Goal: Task Accomplishment & Management: Complete application form

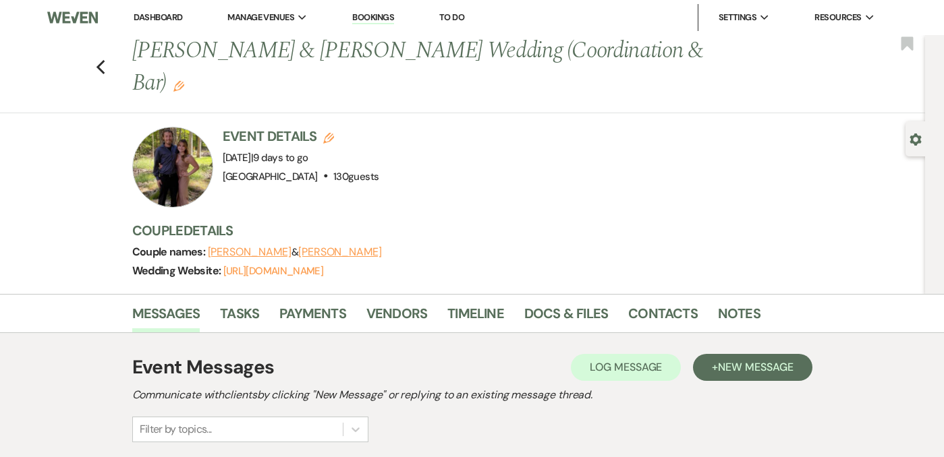
click at [94, 69] on div "Previous [PERSON_NAME] & [PERSON_NAME] Wedding (Coordination & Bar) Edit Bookma…" at bounding box center [459, 74] width 932 height 78
click at [99, 67] on icon "Previous" at bounding box center [101, 67] width 10 height 16
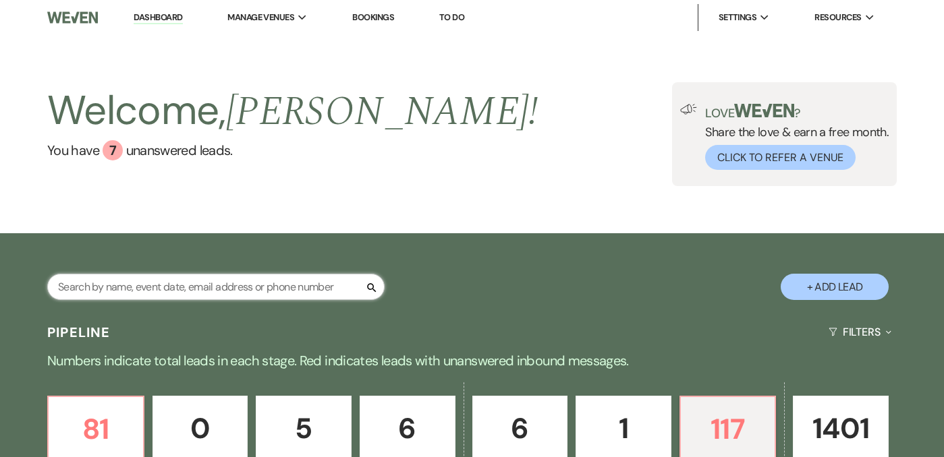
click at [268, 282] on input "text" at bounding box center [215, 287] width 337 height 26
type input "chaselynn"
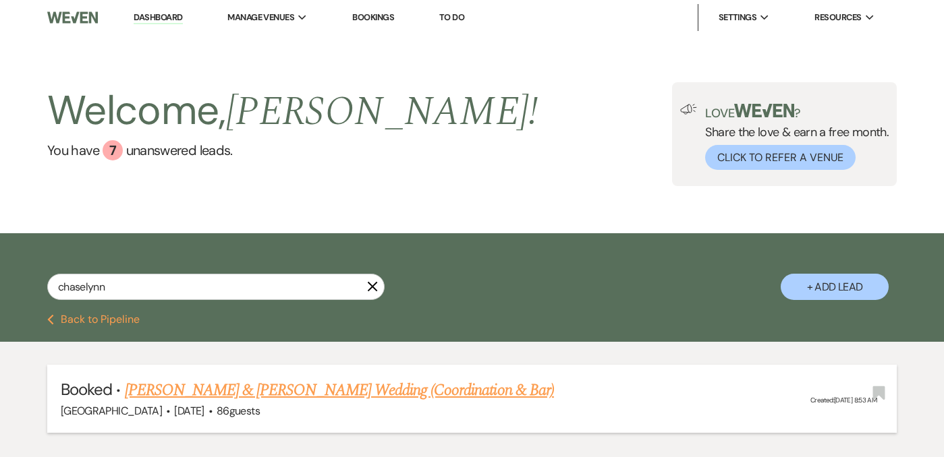
click at [297, 395] on link "Chaselynn Jiannotti & Mitch Fechter's Wedding (Coordination & Bar)" at bounding box center [339, 390] width 429 height 24
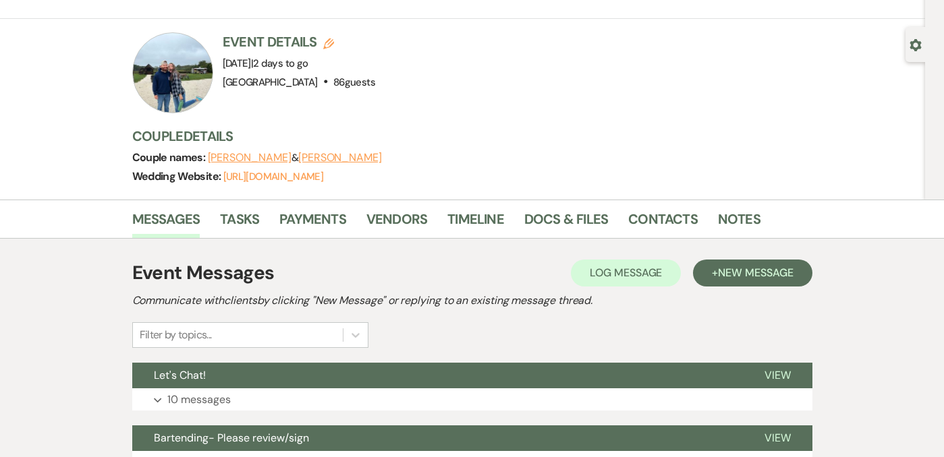
scroll to position [88, 0]
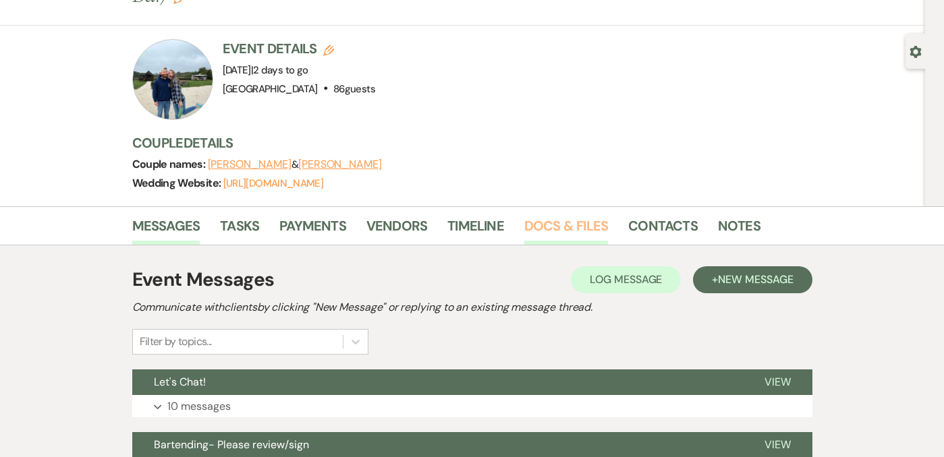
click at [553, 215] on link "Docs & Files" at bounding box center [566, 230] width 84 height 30
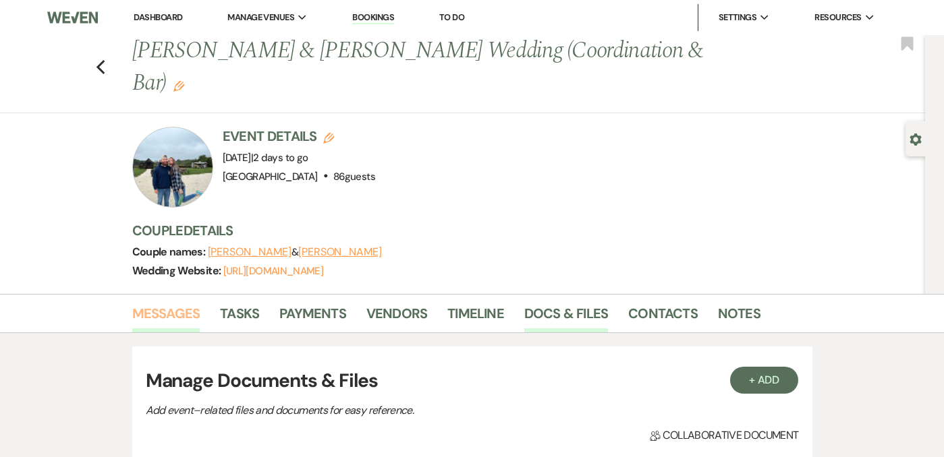
click at [161, 303] on link "Messages" at bounding box center [166, 318] width 68 height 30
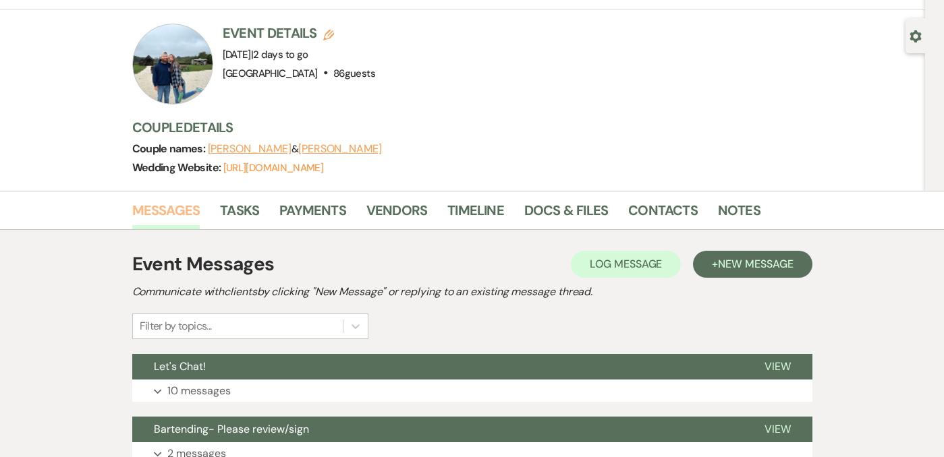
scroll to position [138, 0]
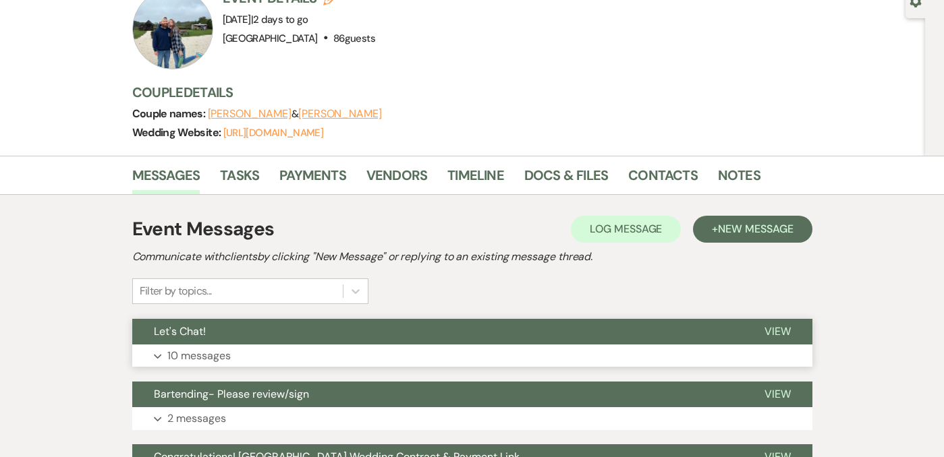
click at [204, 347] on p "10 messages" at bounding box center [198, 356] width 63 height 18
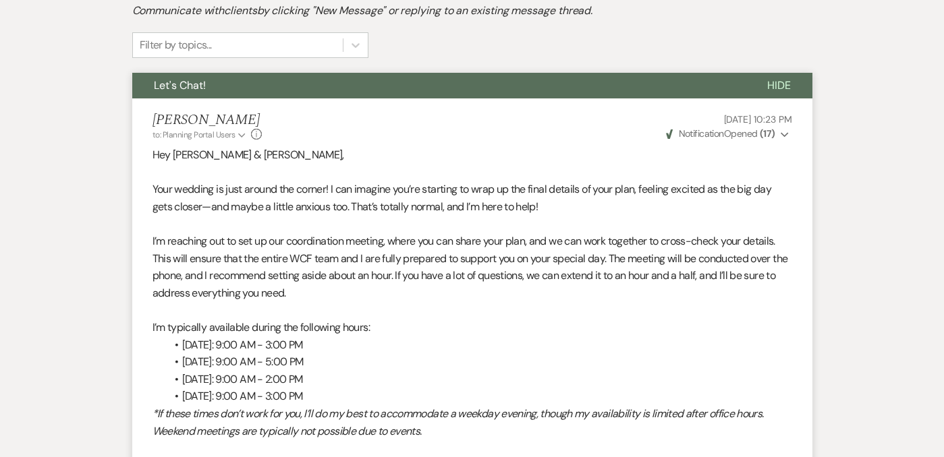
scroll to position [277, 0]
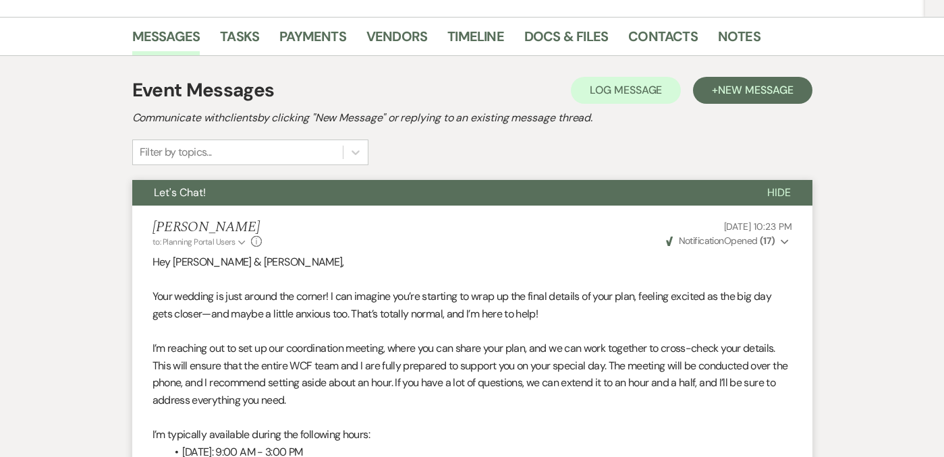
click at [780, 186] on span "Hide" at bounding box center [779, 193] width 24 height 14
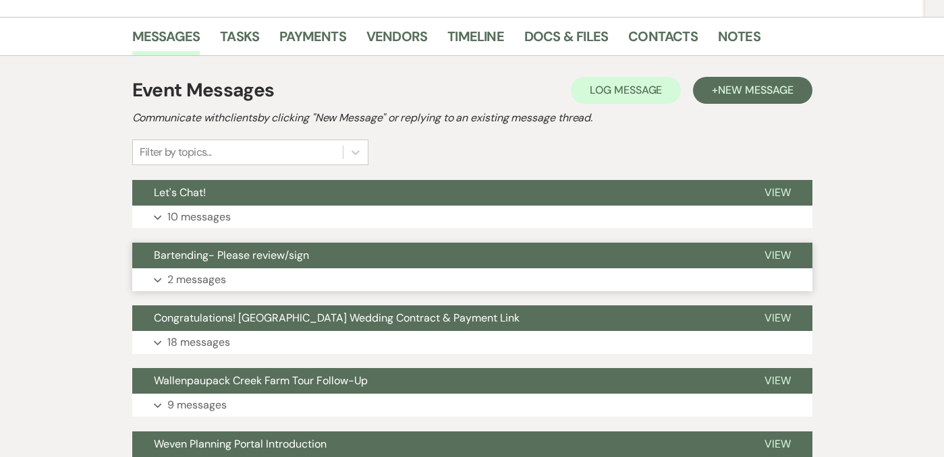
click at [414, 268] on button "Expand 2 messages" at bounding box center [472, 279] width 680 height 23
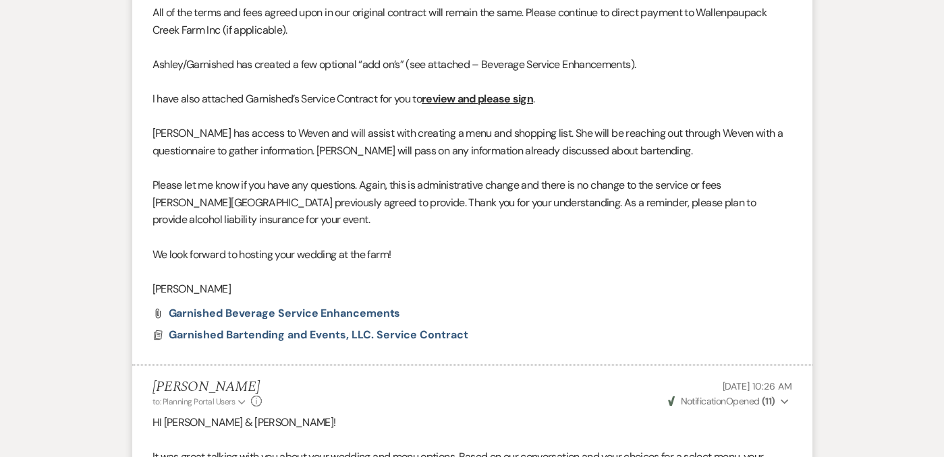
scroll to position [764, 0]
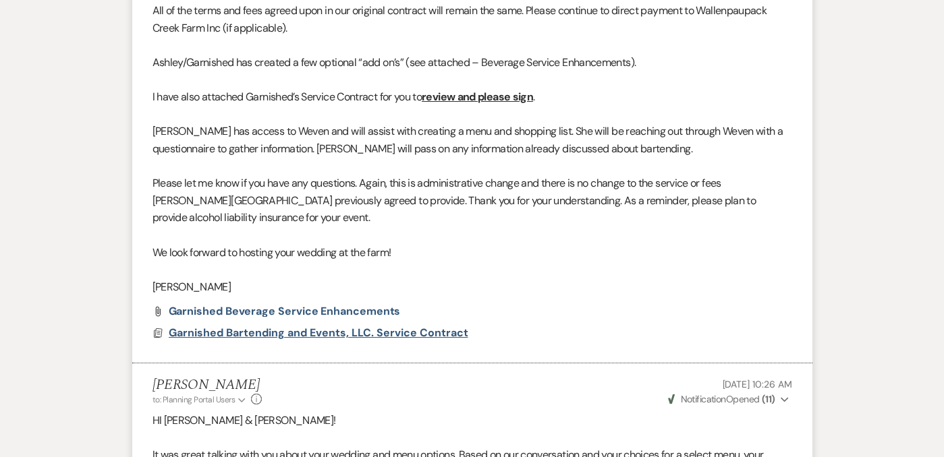
click at [380, 326] on span "Garnished Bartending and Events, LLC. Service Contract" at bounding box center [319, 333] width 300 height 14
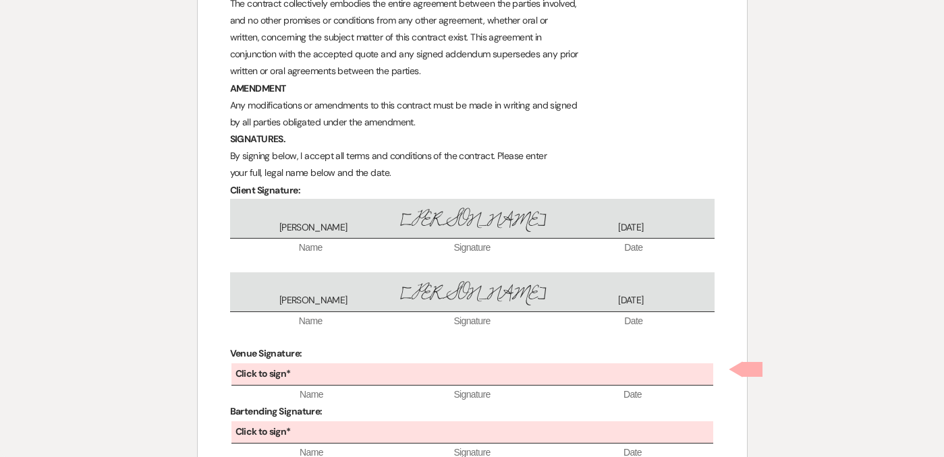
scroll to position [1711, 0]
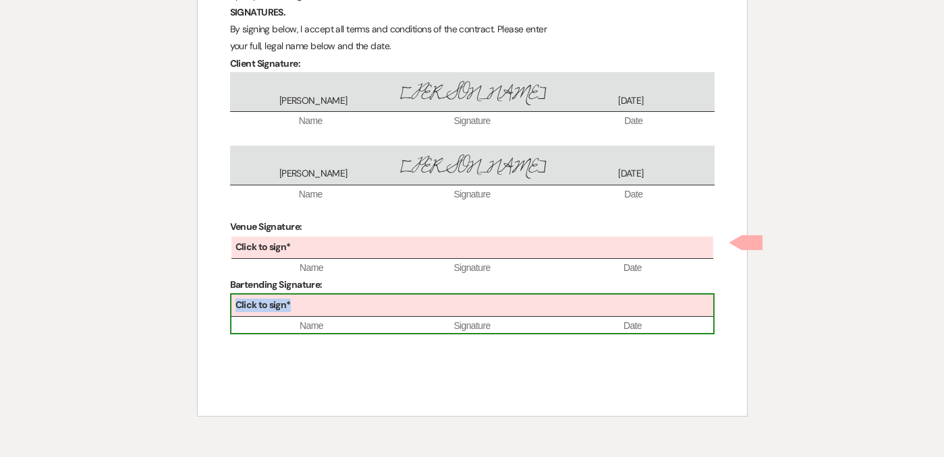
click at [308, 304] on div "Click to sign*" at bounding box center [472, 306] width 482 height 22
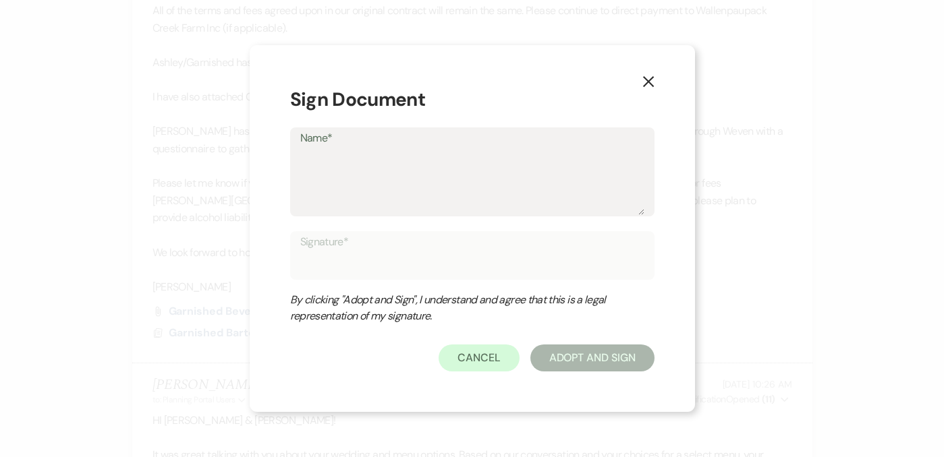
type textarea "A"
type input "A"
type textarea "As"
type input "As"
type textarea "Ash"
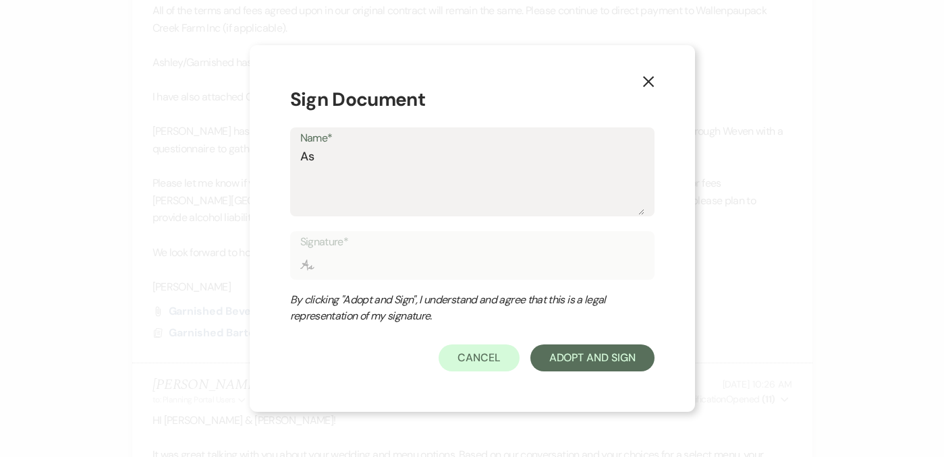
type input "Ash"
type textarea "Ash;"
type input "Ash;"
type textarea "Ash;e"
type input "Ash;e"
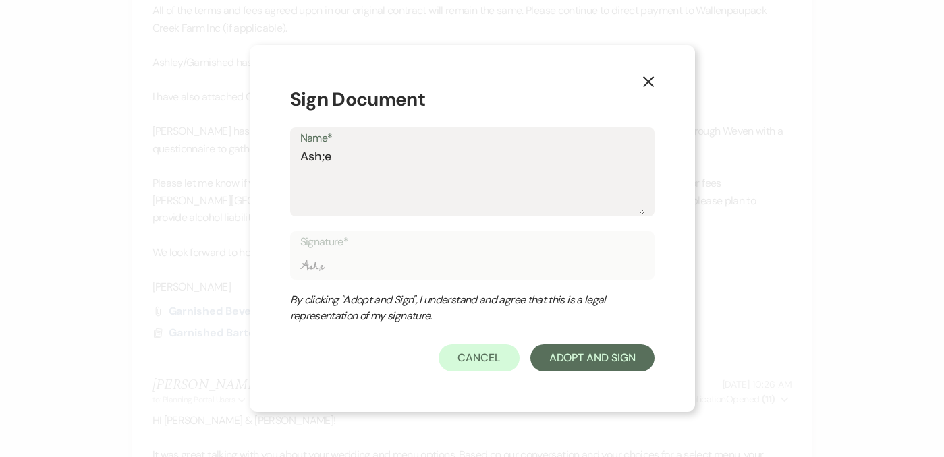
type textarea "Ash;"
type input "Ash;"
type textarea "Ash"
type input "Ash"
type textarea "Ashl"
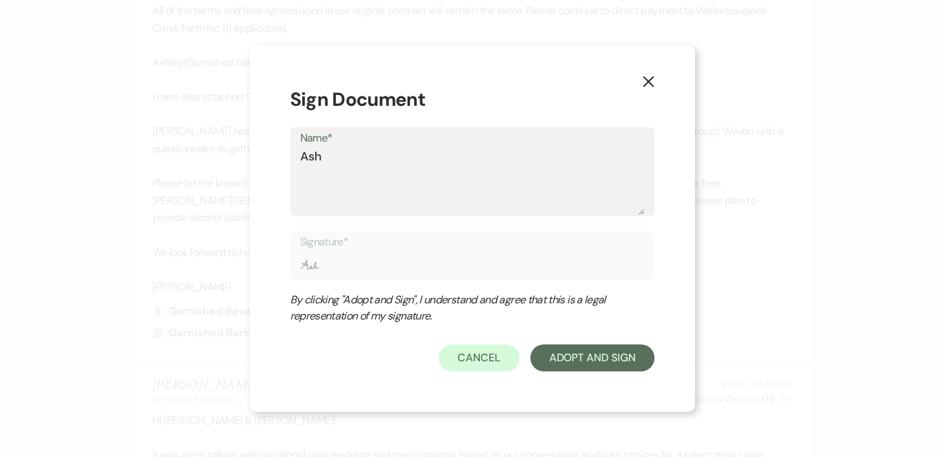
type input "Ashl"
type textarea "Ashle"
type input "Ashle"
type textarea "Ashley"
type input "Ashley"
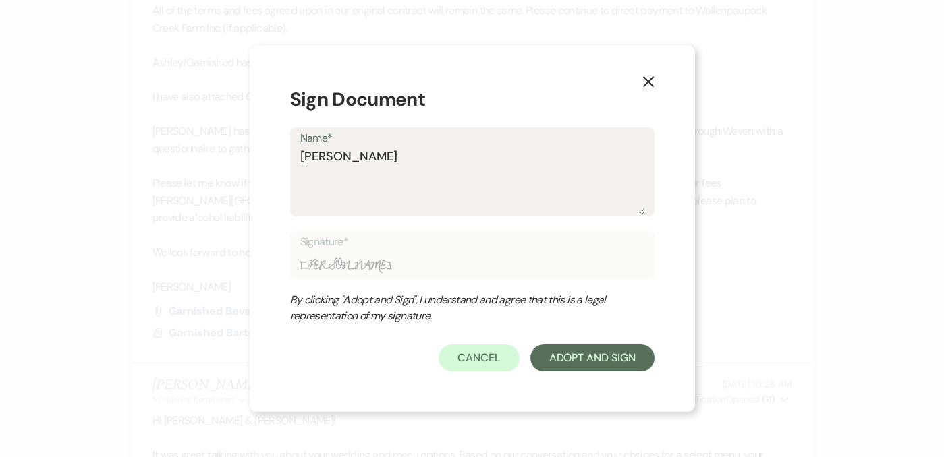
type textarea "Ashley"
type input "Ashley"
type textarea "Ashley A"
type input "Ashley A"
type textarea "Ashley A."
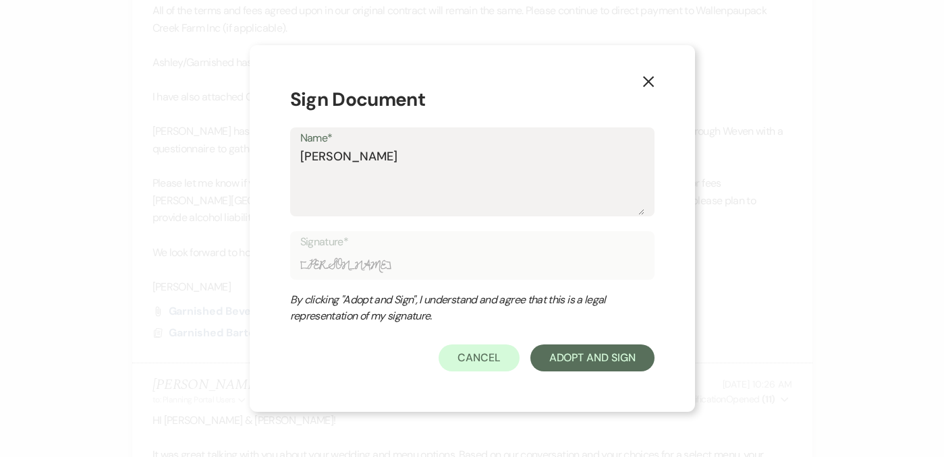
type input "Ashley A."
type textarea "Ashley A."
type input "Ashley A."
type textarea "Ashley A. G"
type input "Ashley A. G"
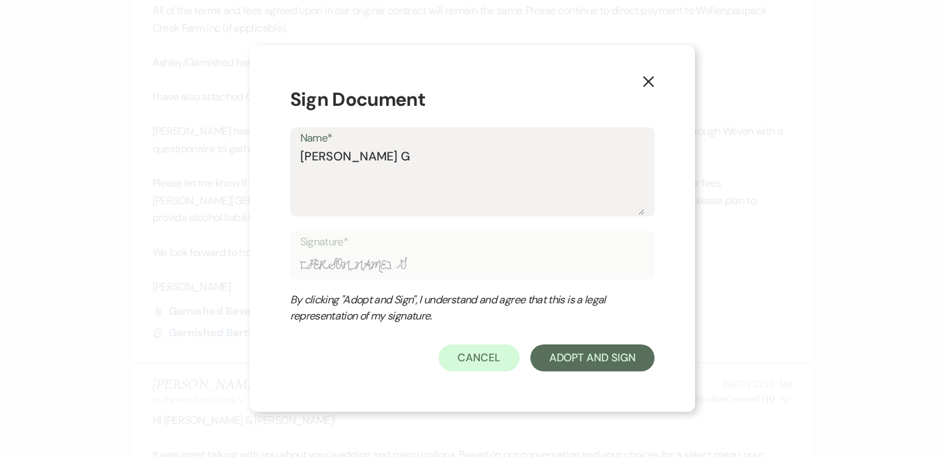
type textarea "Ashley A. Gr"
type input "Ashley A. Gr"
type textarea "Ashley A. Gro"
type input "Ashley A. Gro"
type textarea "Ashley A. Gros"
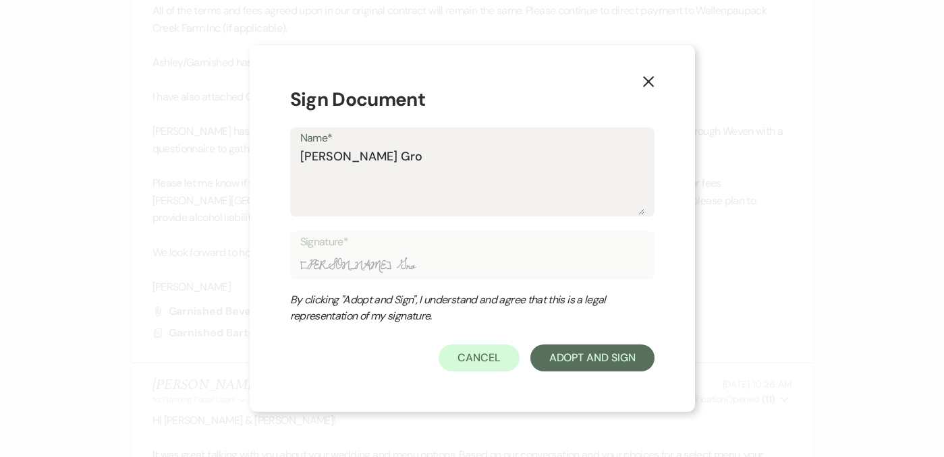
type input "Ashley A. Gros"
type textarea "Ashley A. Gross"
type input "Ashley A. Gross"
type textarea "Ashley A. Gross"
click at [608, 359] on button "Adopt And Sign" at bounding box center [592, 358] width 124 height 27
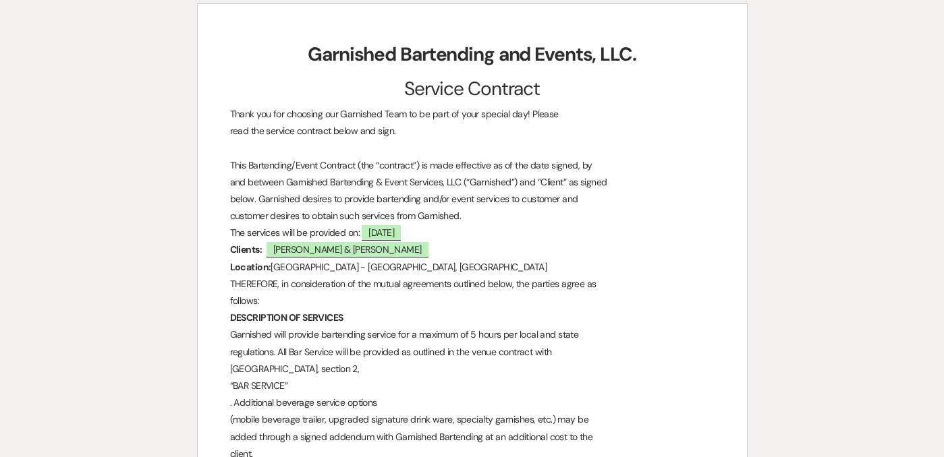
scroll to position [0, 0]
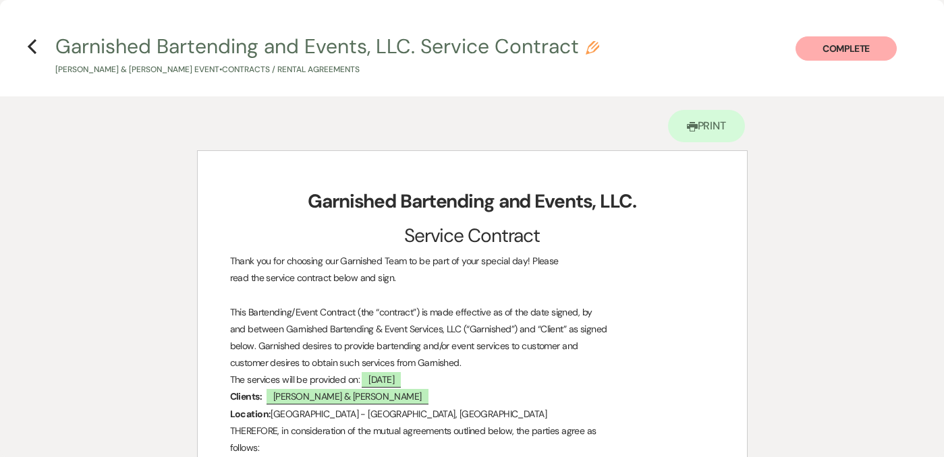
click at [834, 44] on button "Complete" at bounding box center [845, 48] width 101 height 24
click at [855, 48] on button "Complete" at bounding box center [845, 48] width 101 height 24
click at [33, 57] on h4 "Previous Garnished Bartending and Events, LLC. Service Contract Pencil Mitch Fe…" at bounding box center [472, 54] width 944 height 44
click at [34, 47] on icon "Previous" at bounding box center [32, 46] width 10 height 16
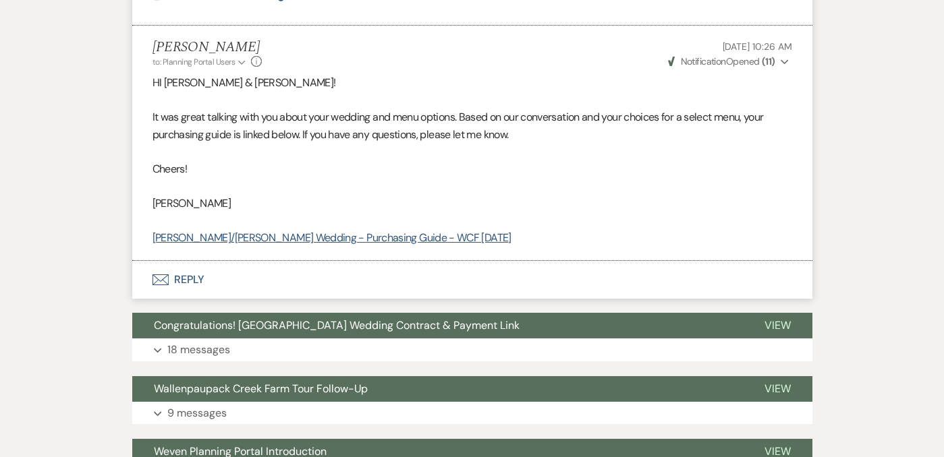
scroll to position [1116, 0]
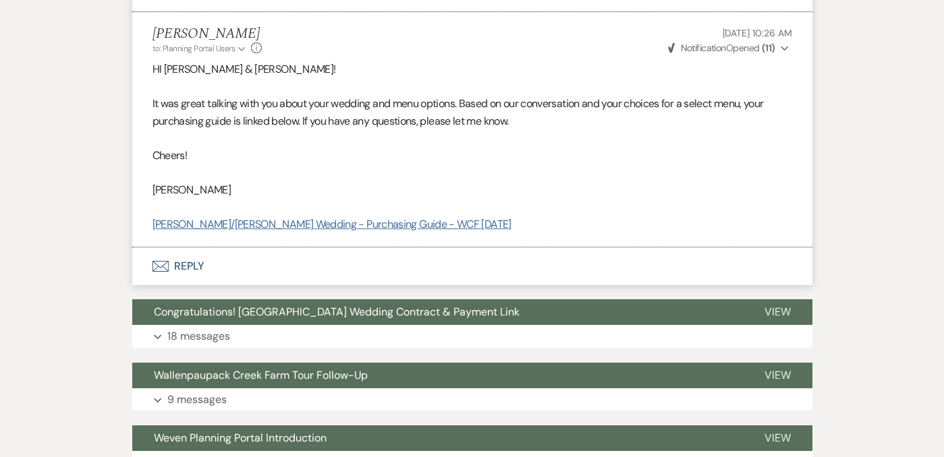
click at [253, 217] on link "Jiannotti/Fechter Wedding - Purchasing Guide - WCF 08.16.25" at bounding box center [331, 224] width 359 height 14
